Goal: Navigation & Orientation: Find specific page/section

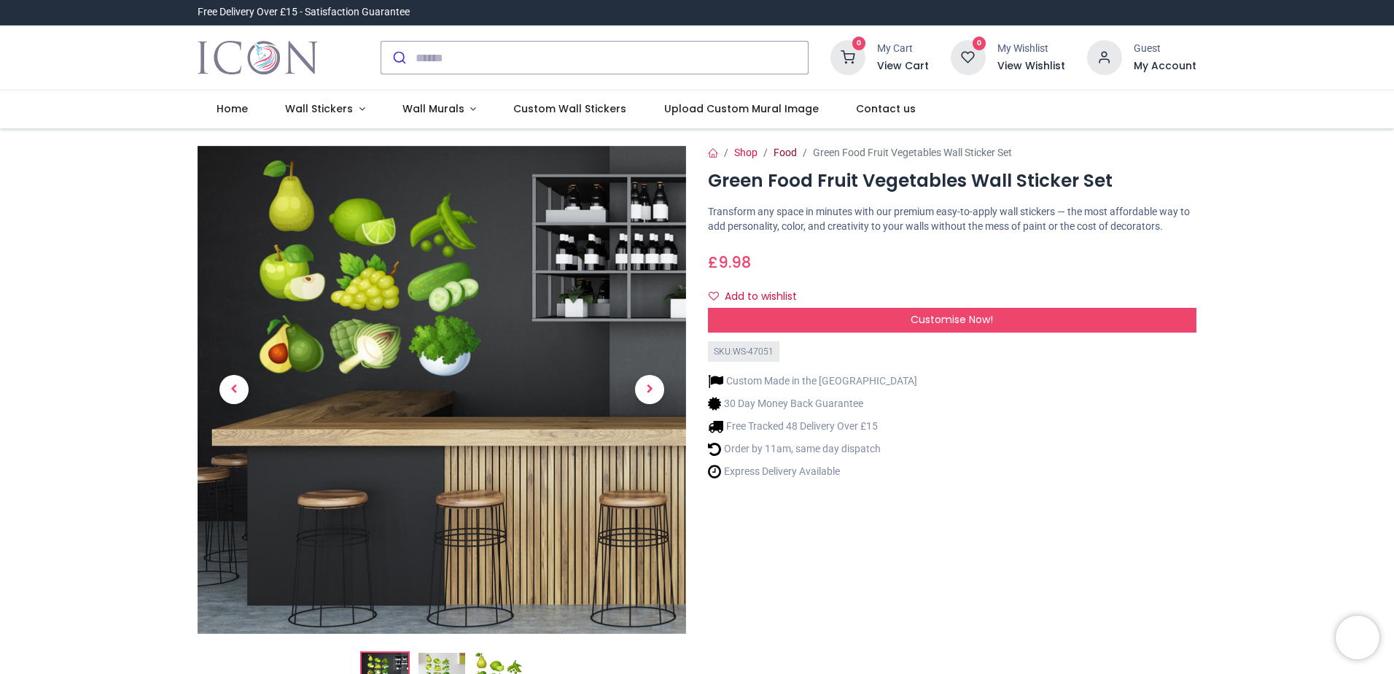
click at [777, 155] on link "Food" at bounding box center [785, 153] width 23 height 12
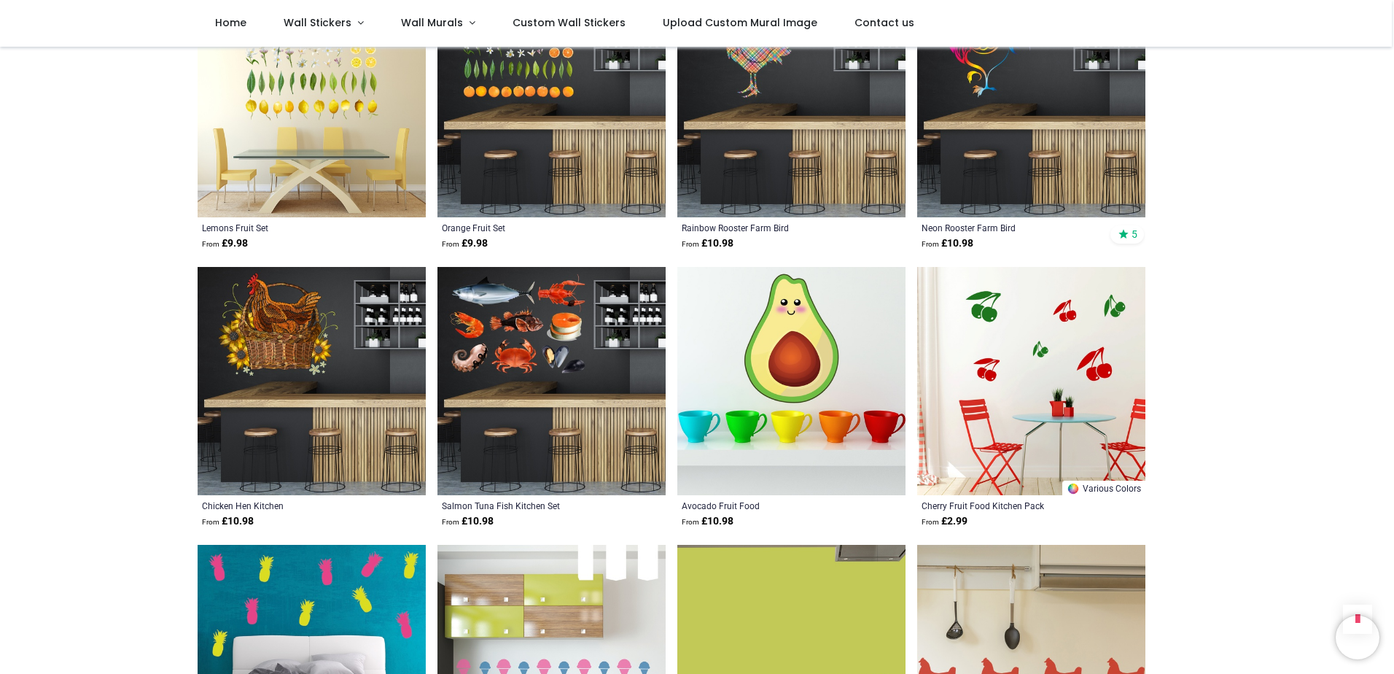
scroll to position [1532, 0]
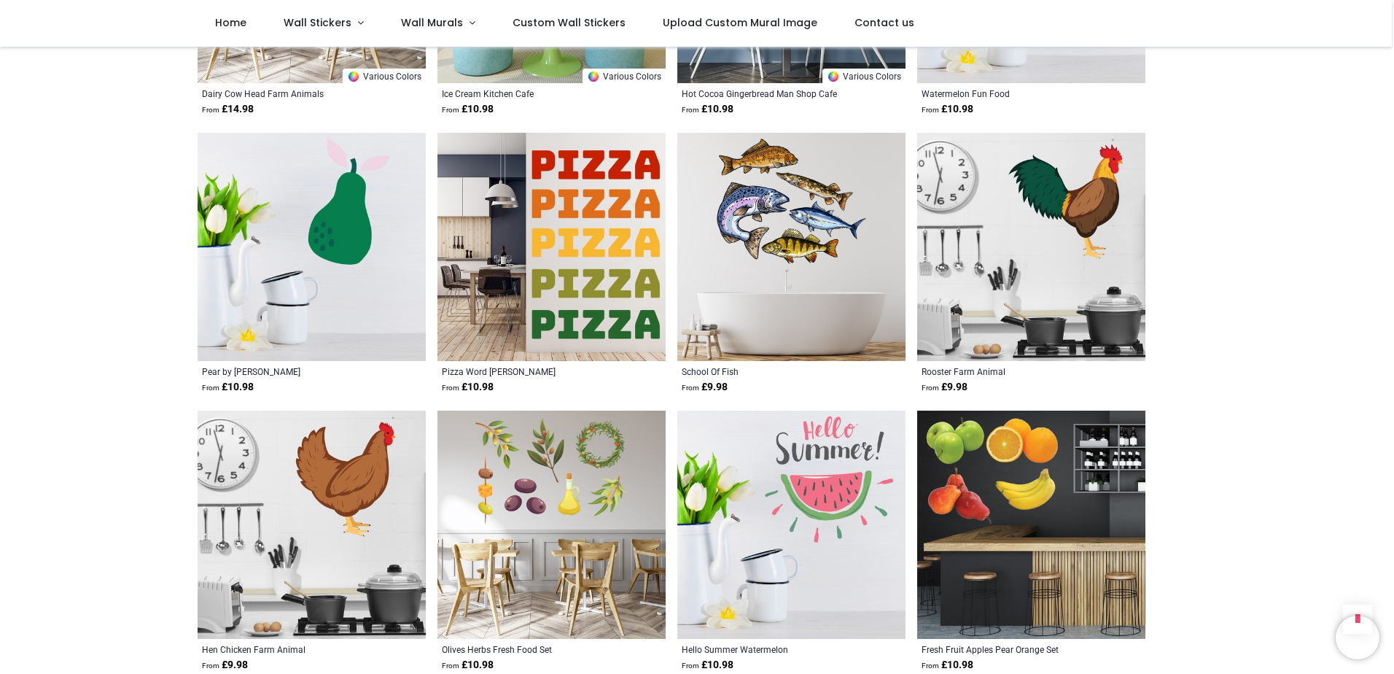
scroll to position [3355, 0]
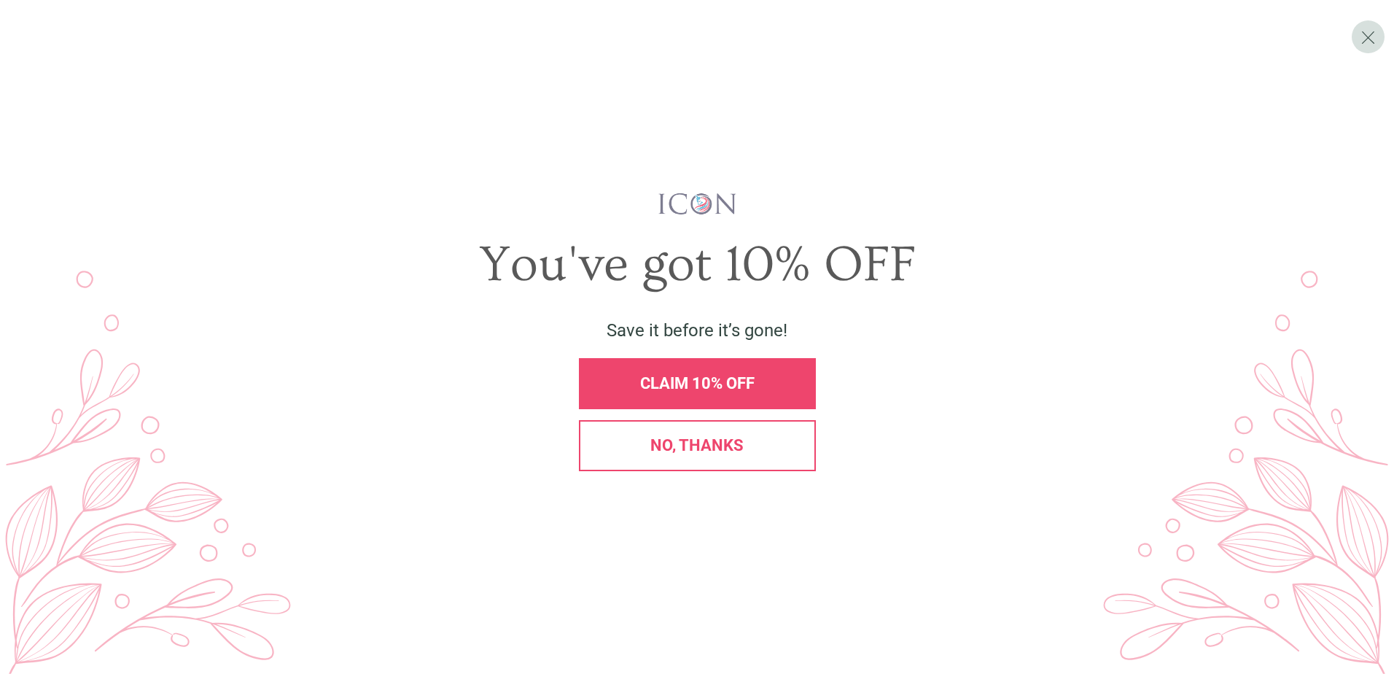
click at [747, 454] on div "No, thanks" at bounding box center [697, 446] width 212 height 16
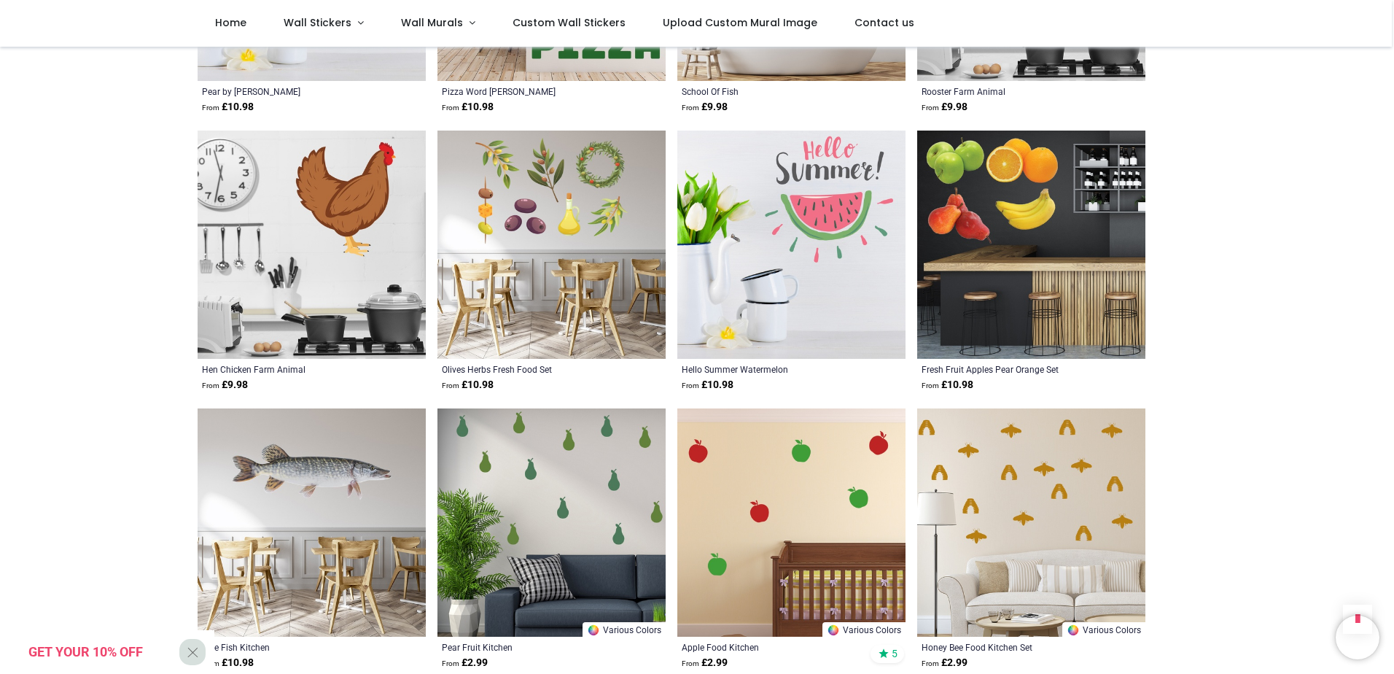
scroll to position [3574, 0]
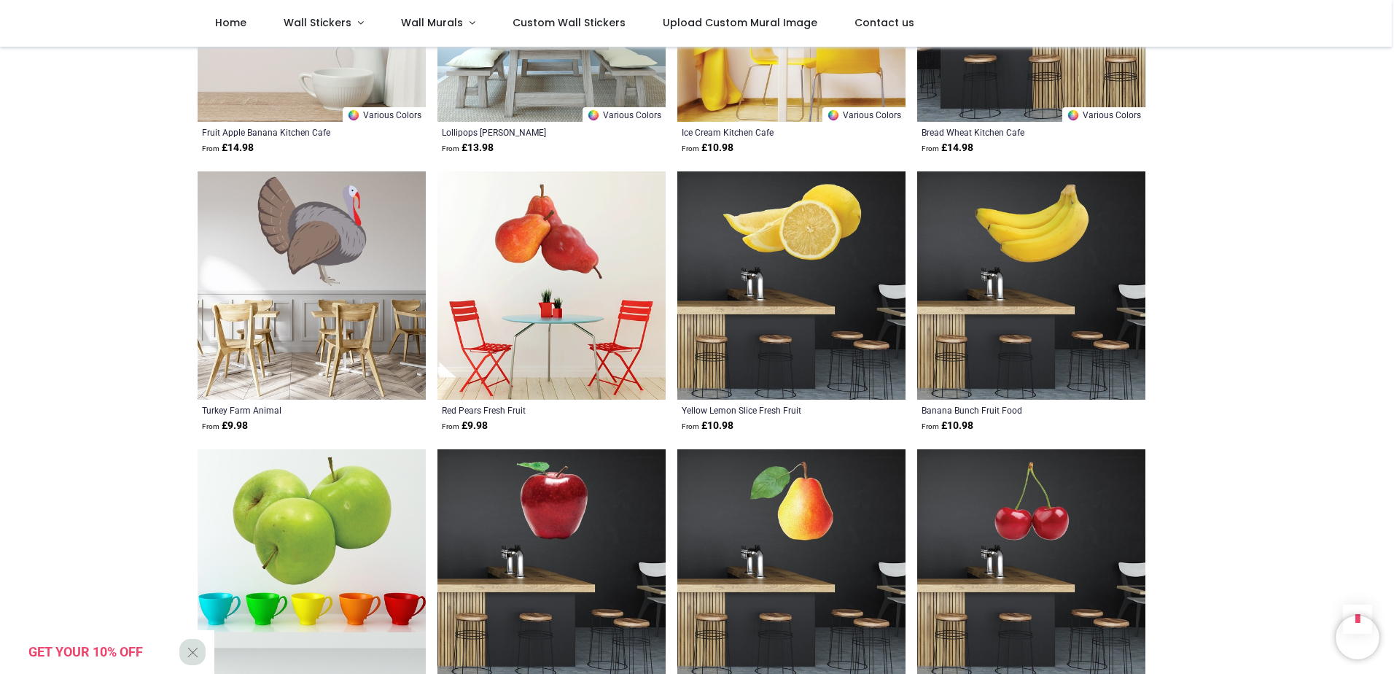
scroll to position [5470, 0]
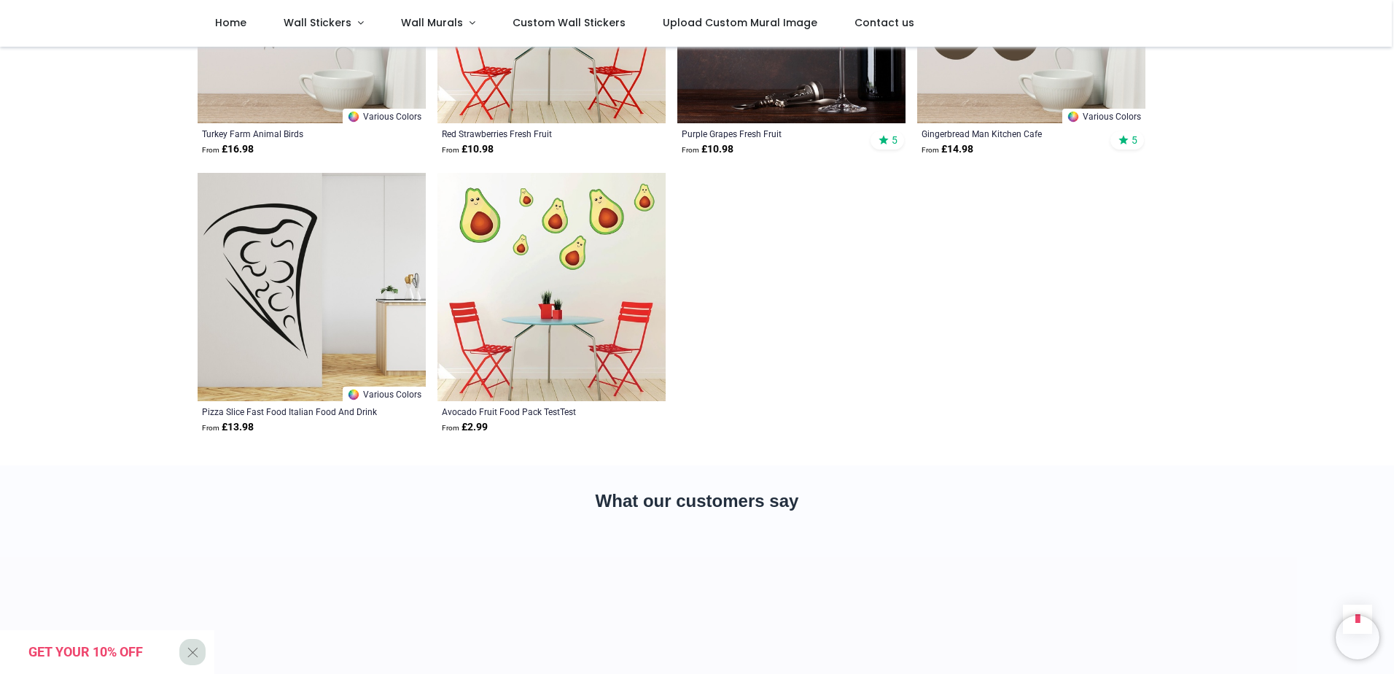
scroll to position [7658, 0]
